Goal: Task Accomplishment & Management: Manage account settings

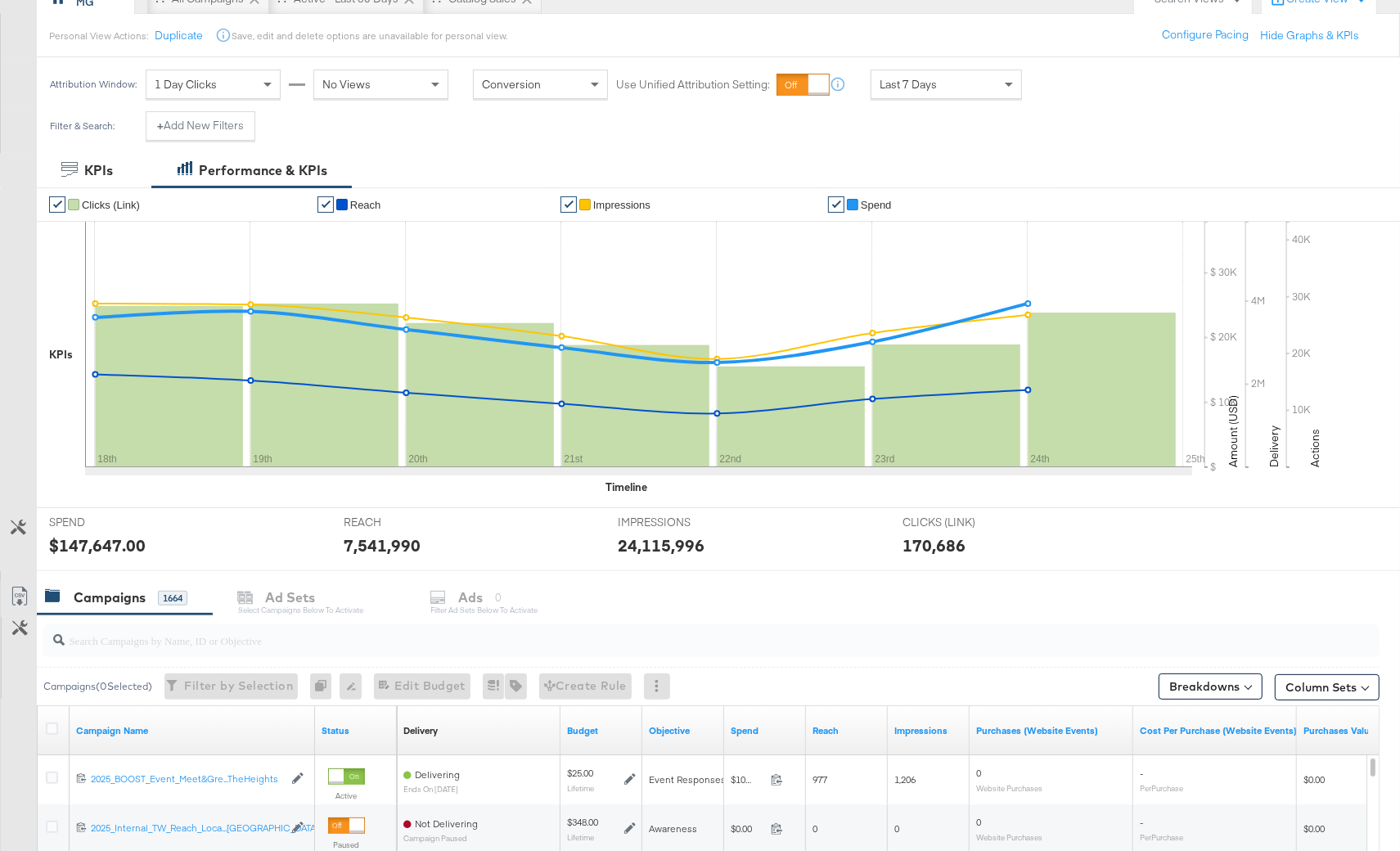
scroll to position [189, 0]
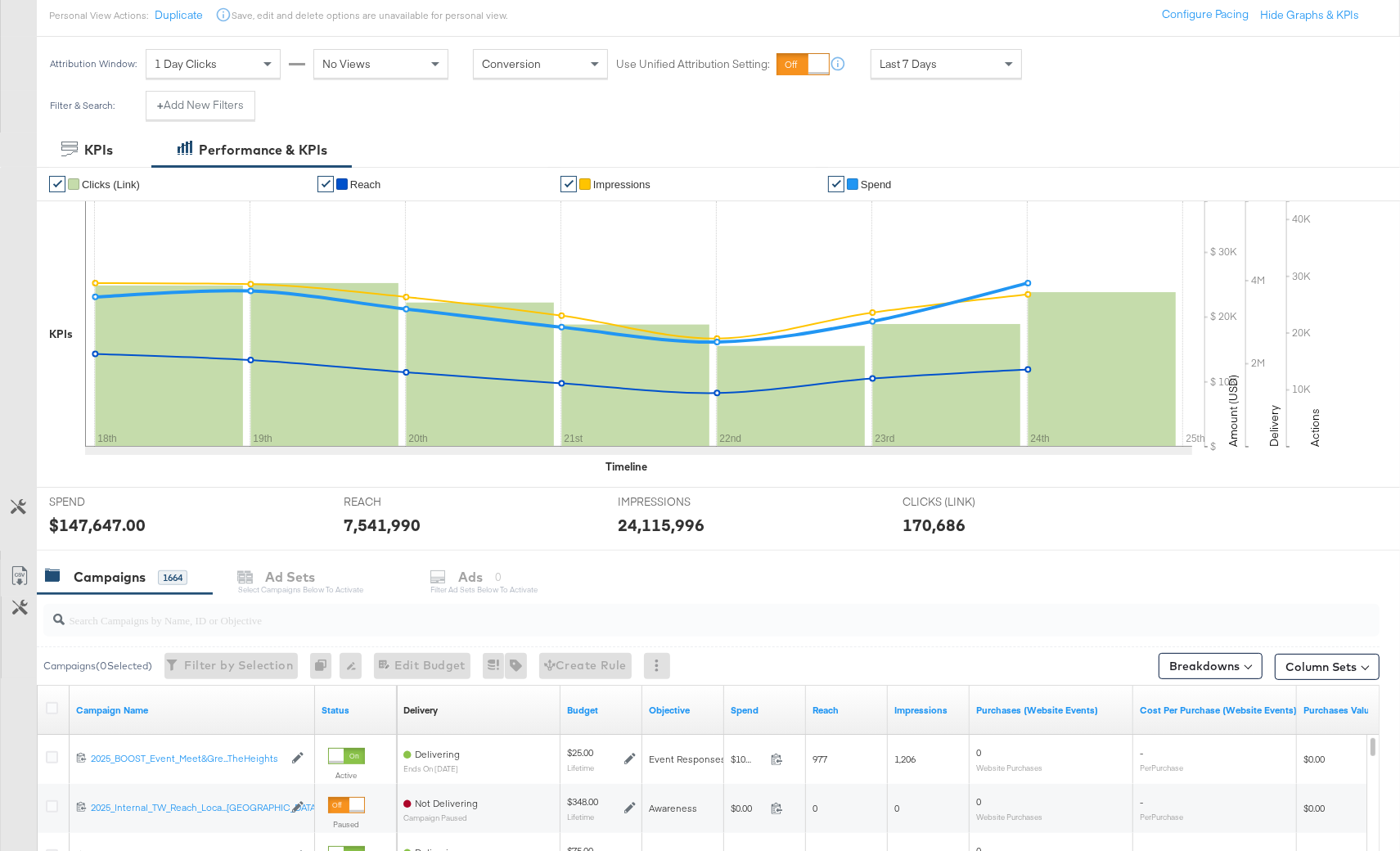
click at [141, 620] on input "search" at bounding box center [662, 614] width 1194 height 32
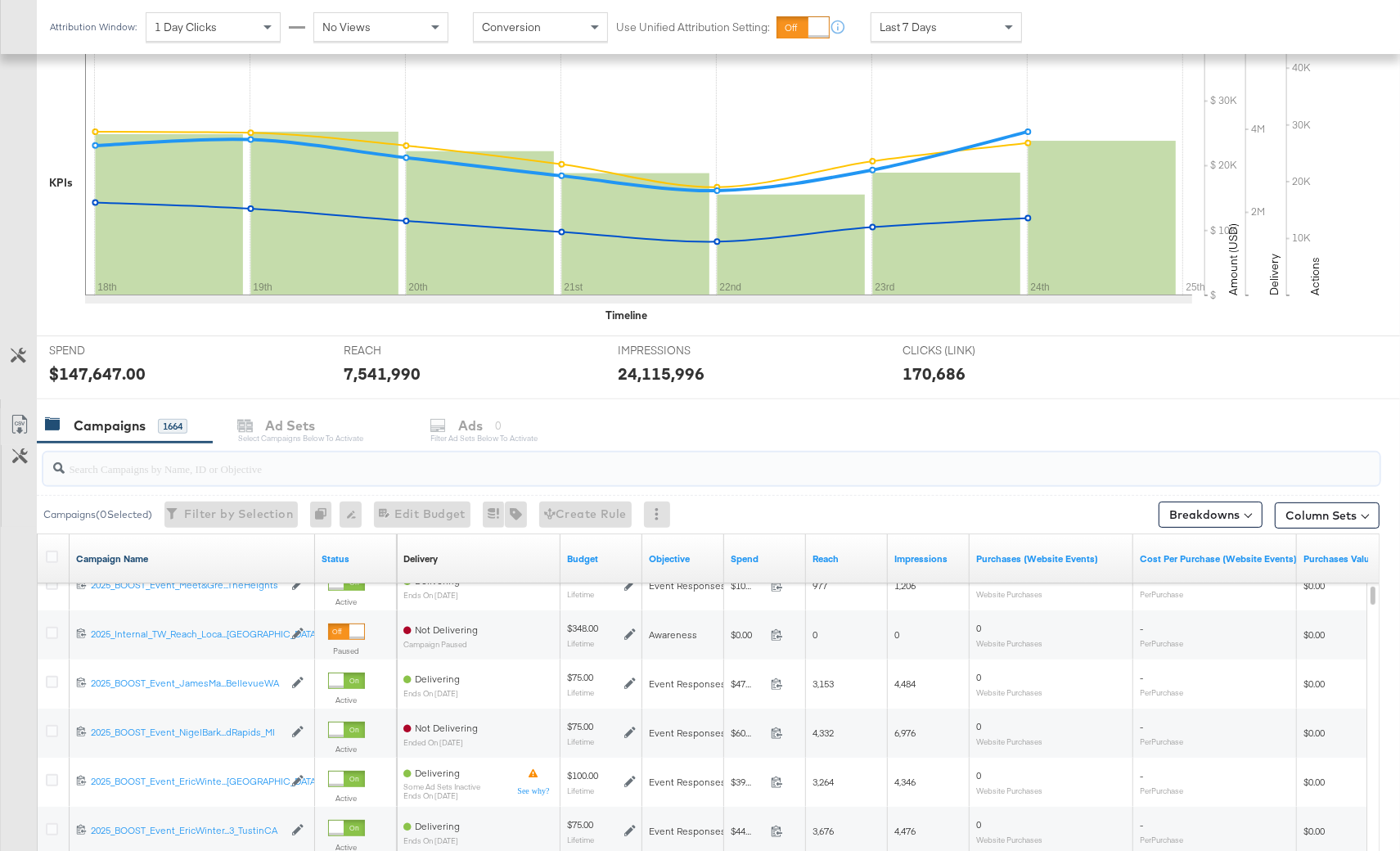
scroll to position [0, 0]
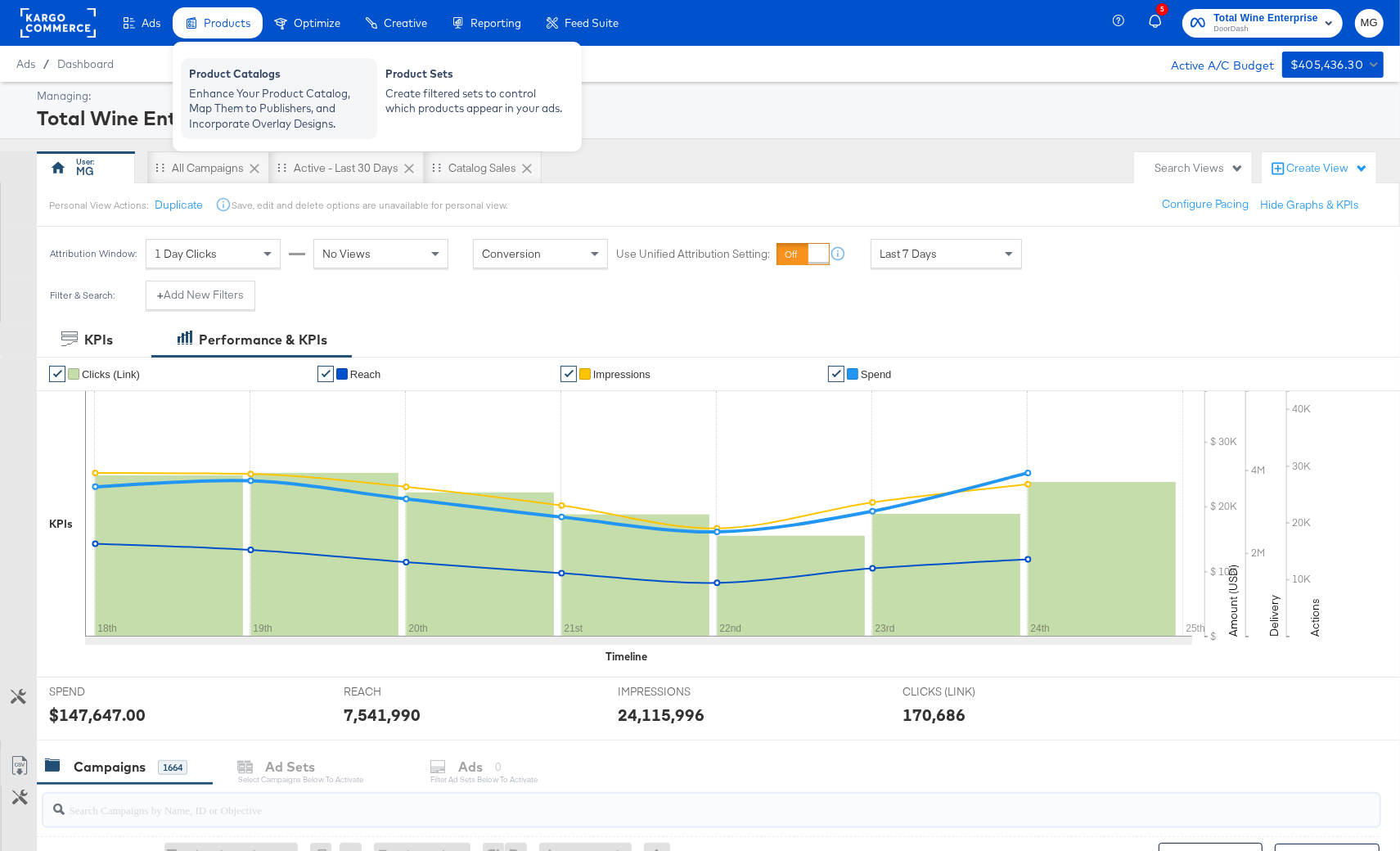
click at [234, 91] on div "Enhance Your Product Catalog, Map Them to Publishers, and Incorporate Overlay D…" at bounding box center [279, 108] width 180 height 46
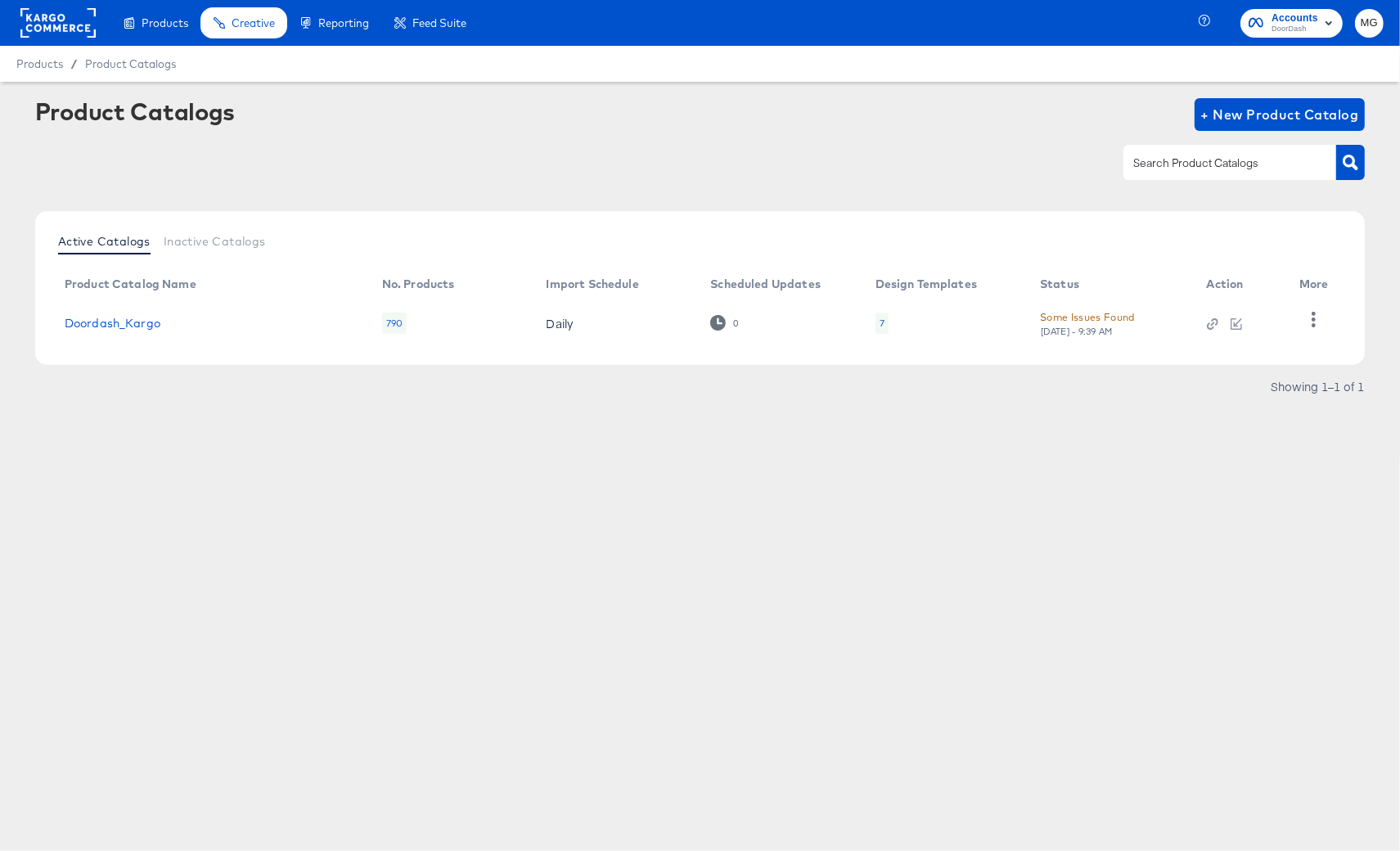
click at [68, 33] on rect at bounding box center [58, 23] width 75 height 29
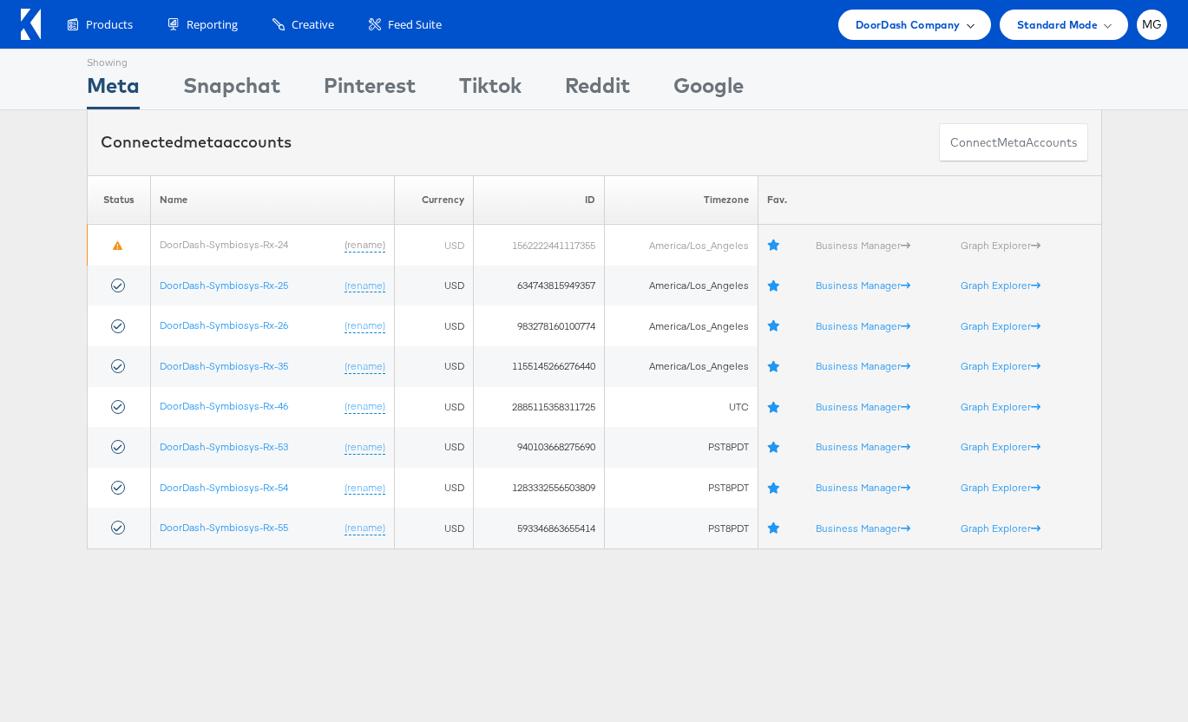
click at [937, 16] on span "DoorDash Company" at bounding box center [908, 25] width 105 height 18
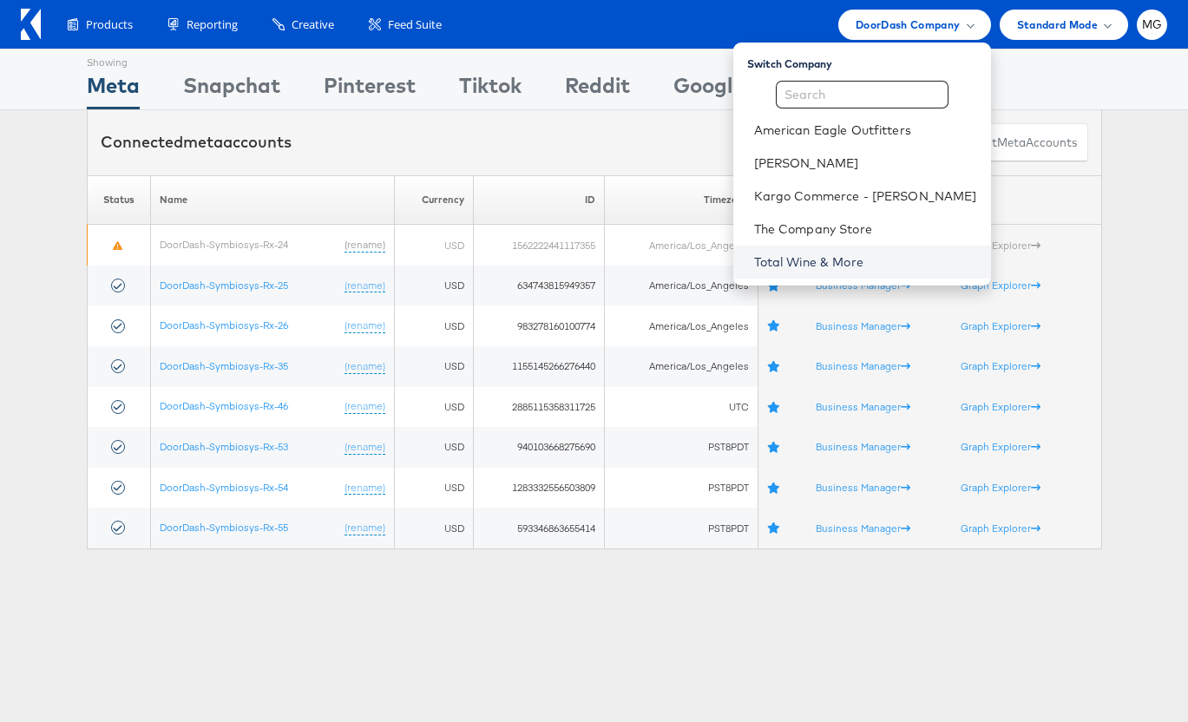
click at [856, 256] on link "Total Wine & More" at bounding box center [865, 261] width 223 height 17
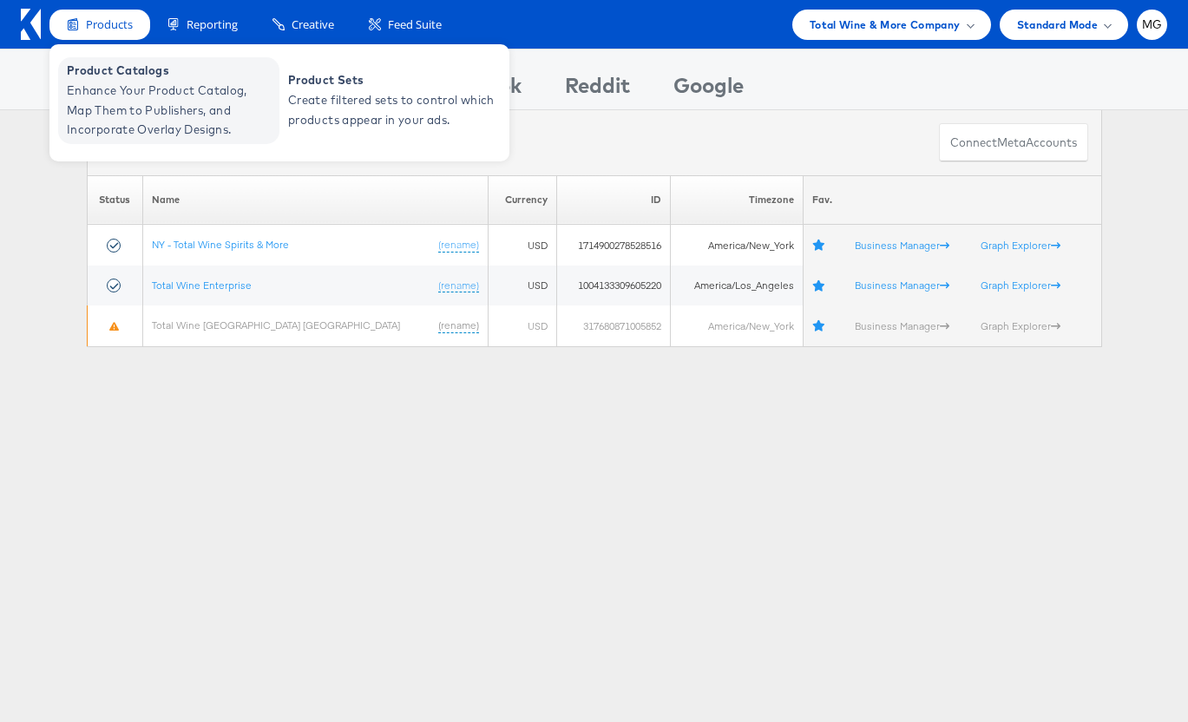
click at [151, 118] on span "Enhance Your Product Catalog, Map Them to Publishers, and Incorporate Overlay D…" at bounding box center [171, 110] width 208 height 59
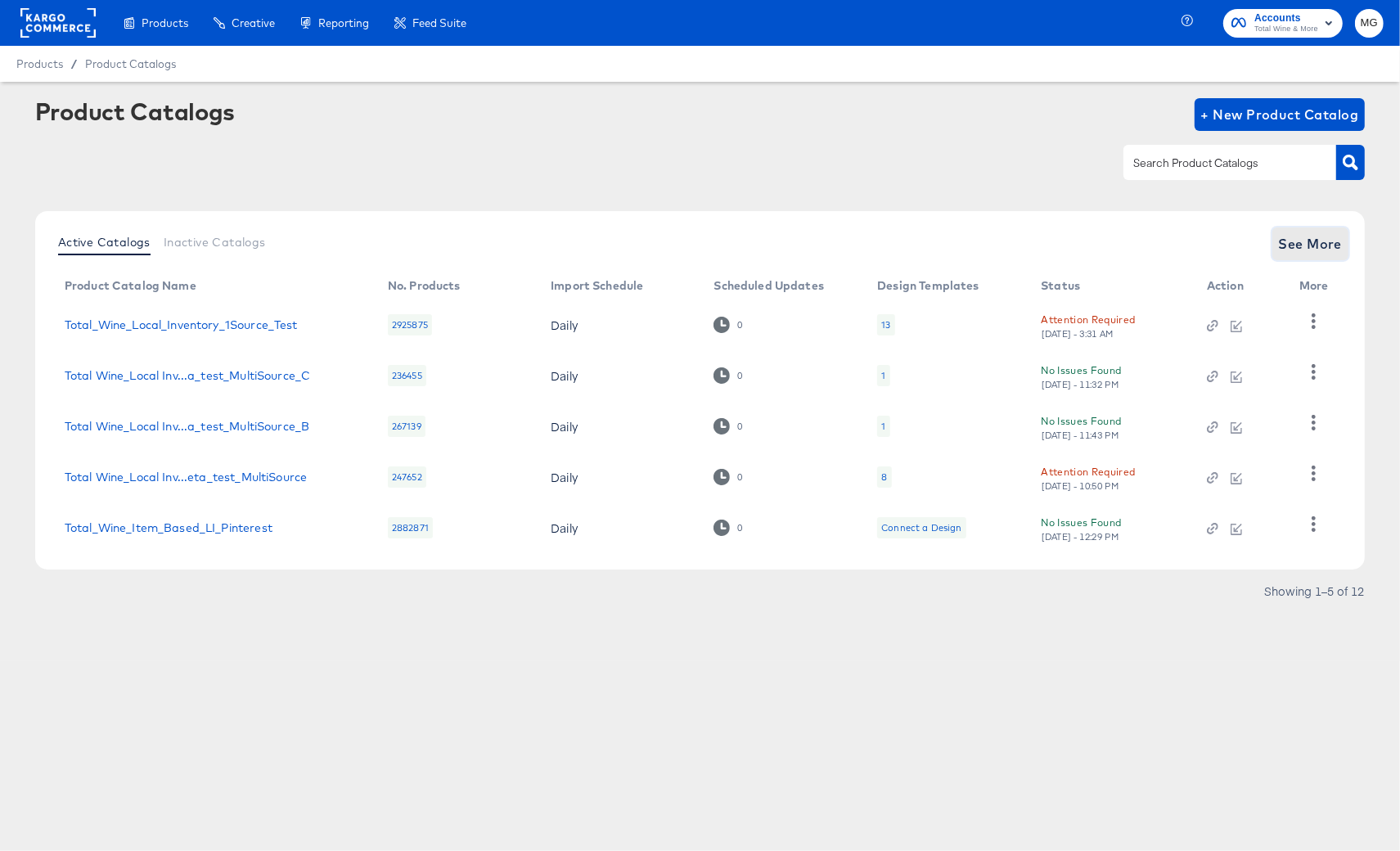
click at [1300, 231] on button "See More" at bounding box center [1311, 243] width 77 height 33
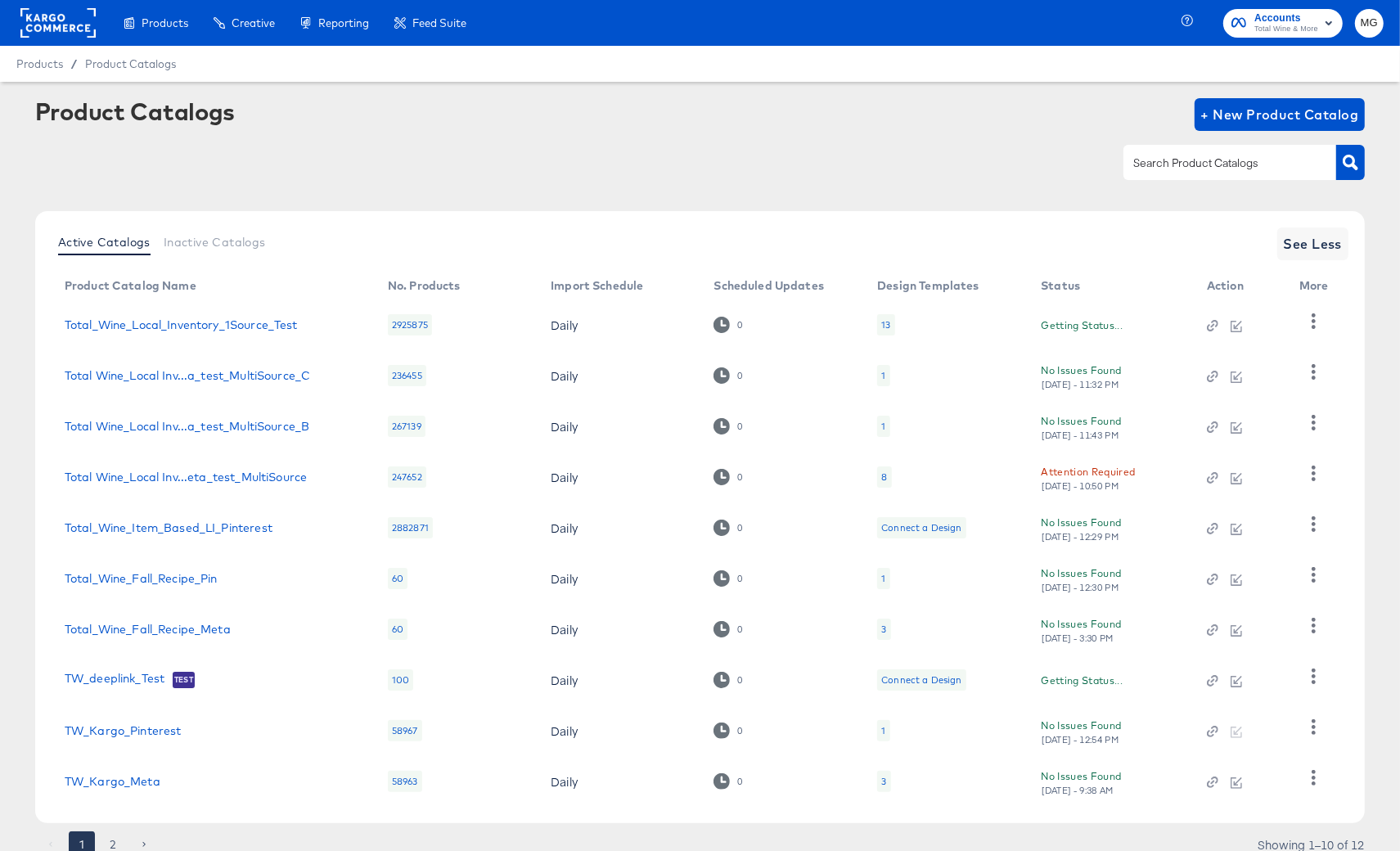
scroll to position [63, 0]
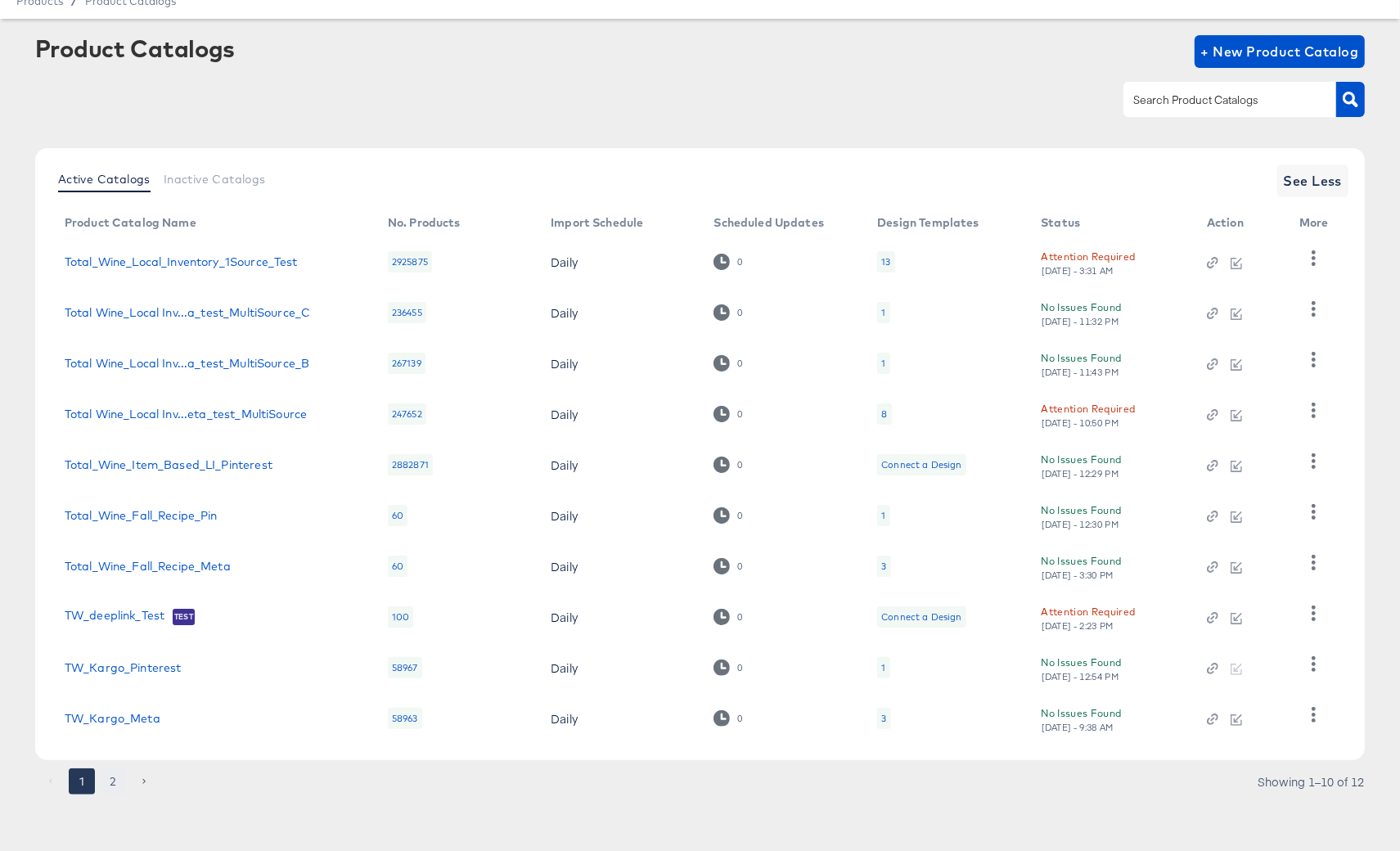
click at [107, 768] on button "2" at bounding box center [113, 781] width 26 height 26
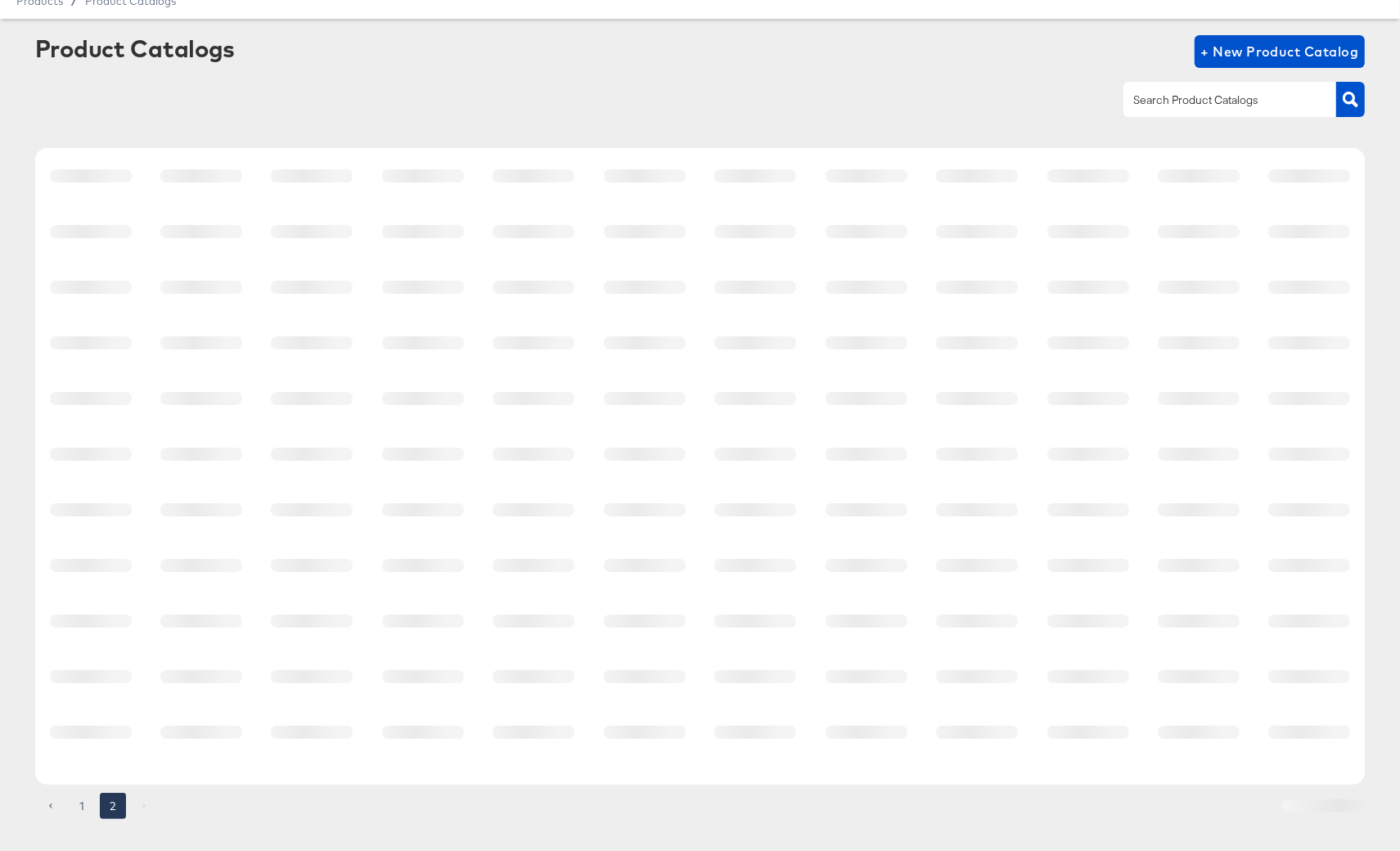
scroll to position [0, 0]
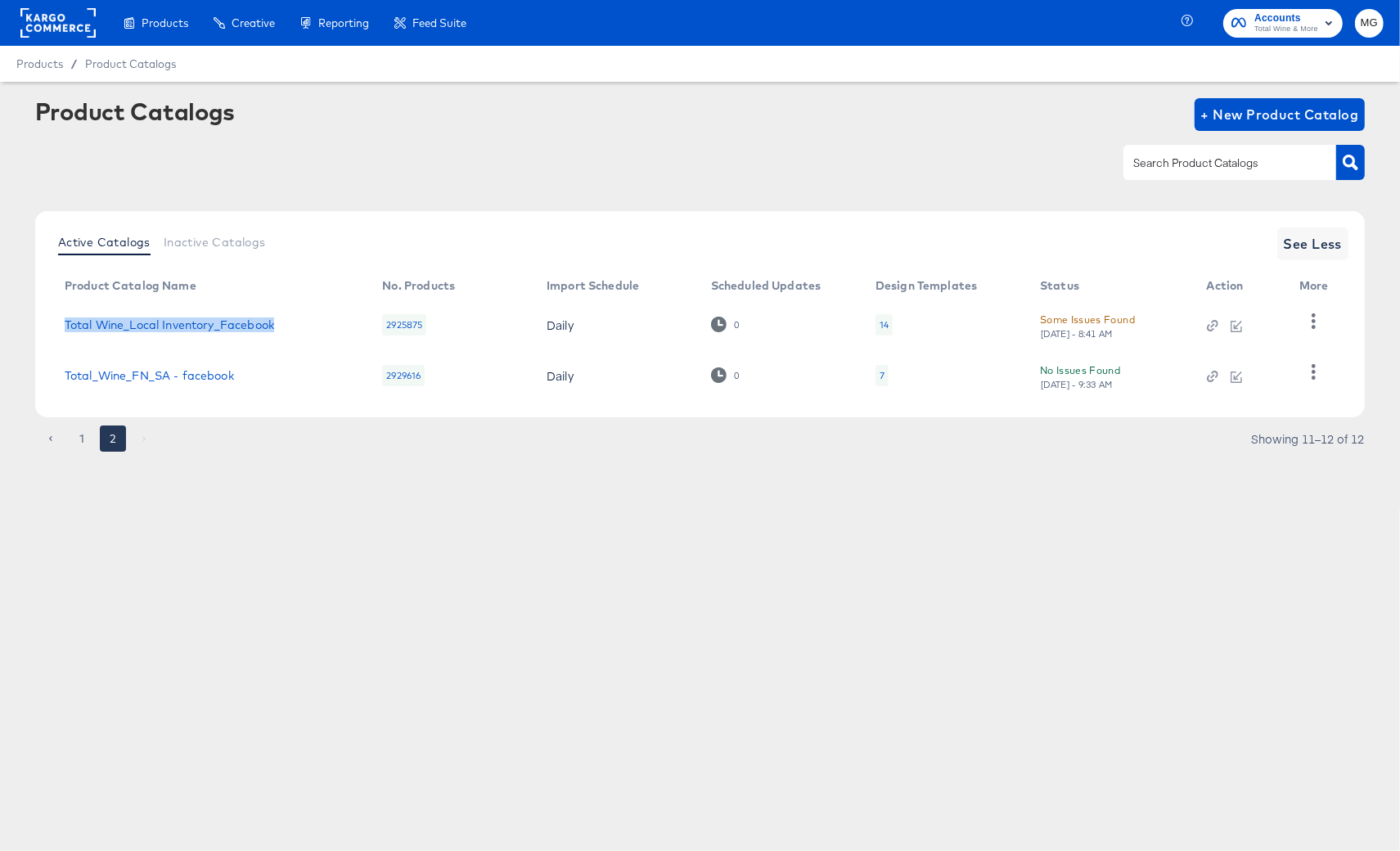
drag, startPoint x: 288, startPoint y: 321, endPoint x: 53, endPoint y: 320, distance: 235.0
click at [53, 320] on td "Total Wine_Local Inventory_Facebook" at bounding box center [211, 325] width 319 height 51
copy link "Total Wine_Local Inventory_Facebook"
